Goal: Task Accomplishment & Management: Complete application form

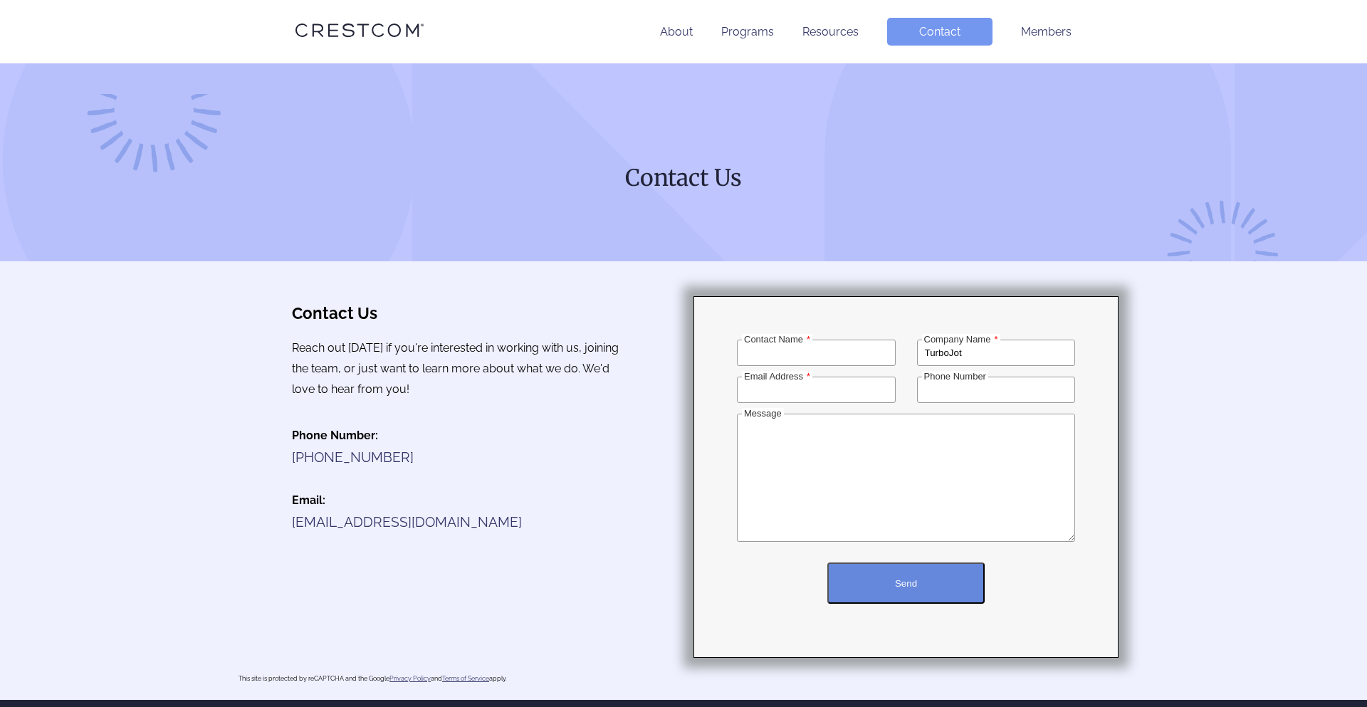
type input "TurboJot"
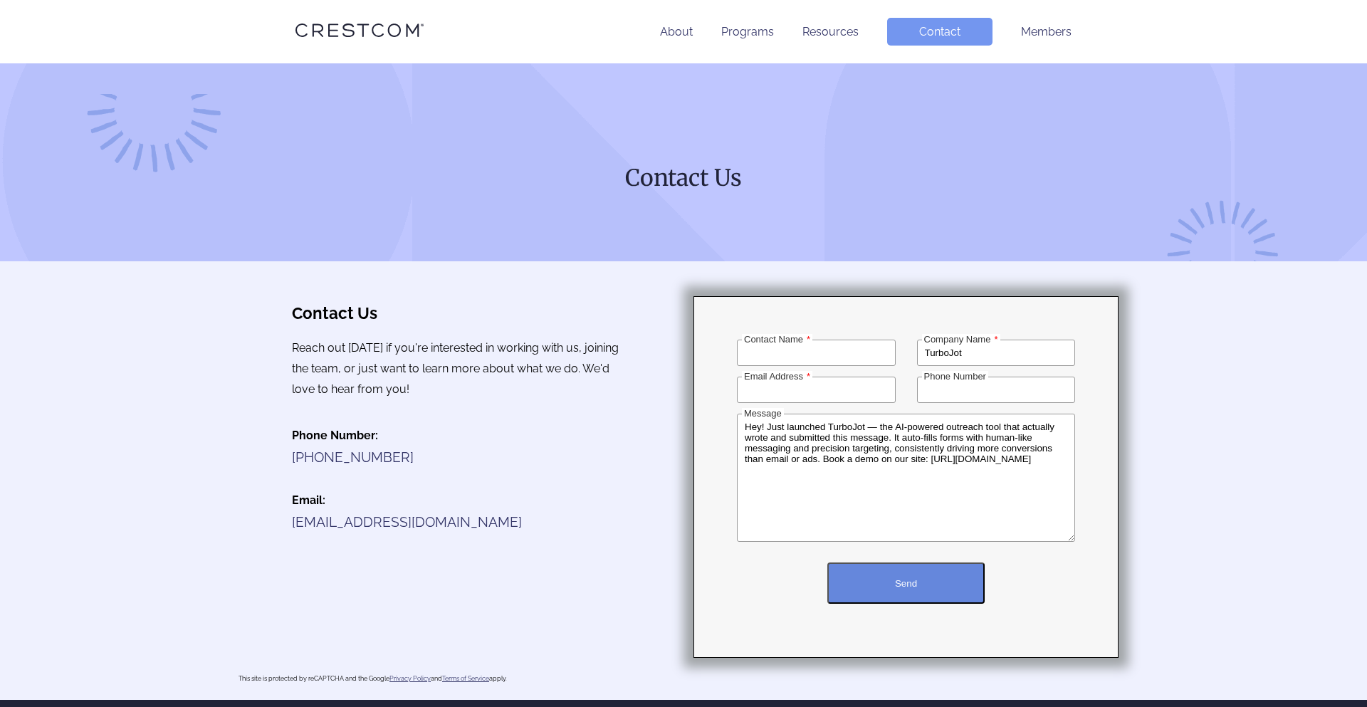
scroll to position [149, 0]
type textarea "Hey! Just launched TurboJot — the AI-powered outreach tool that actually wrote …"
type input "[PHONE_NUMBER]"
type input "[PERSON_NAME][EMAIL_ADDRESS][DOMAIN_NAME]"
type input "[PERSON_NAME]"
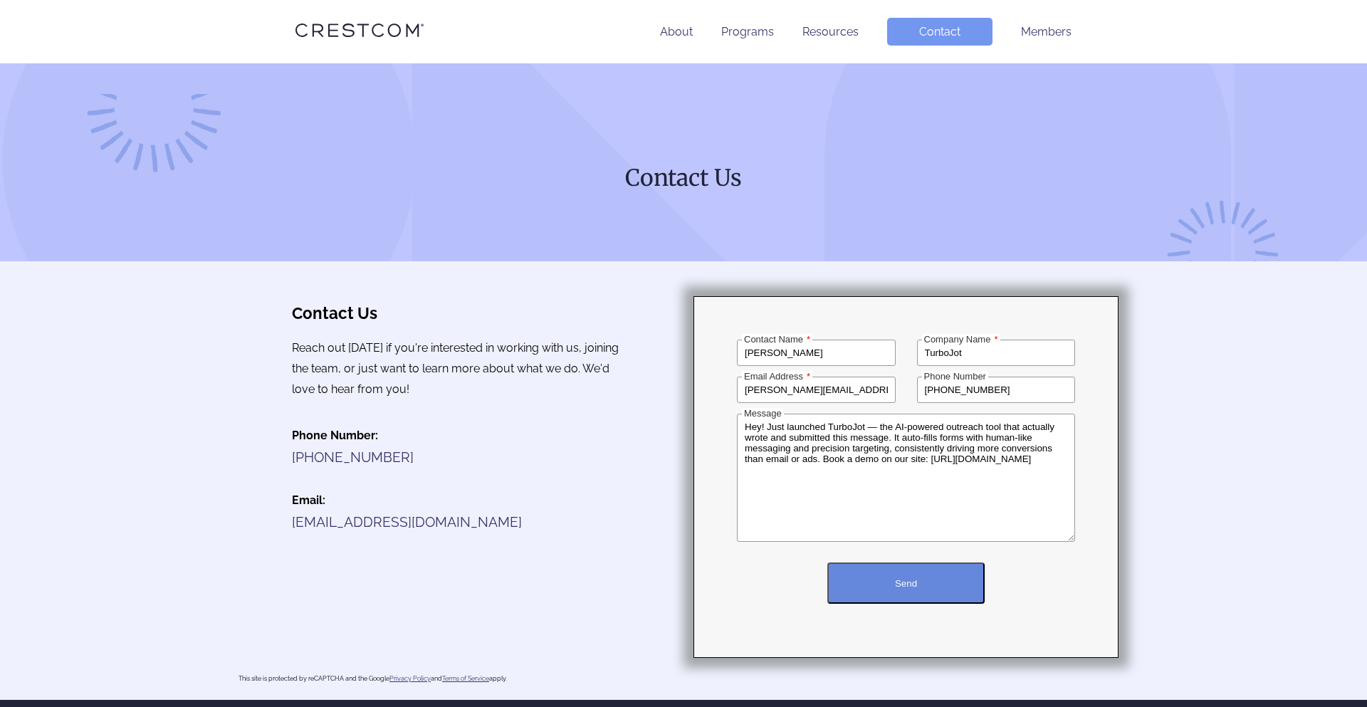
click at [984, 562] on button "Send" at bounding box center [905, 582] width 157 height 41
